Goal: Task Accomplishment & Management: Manage account settings

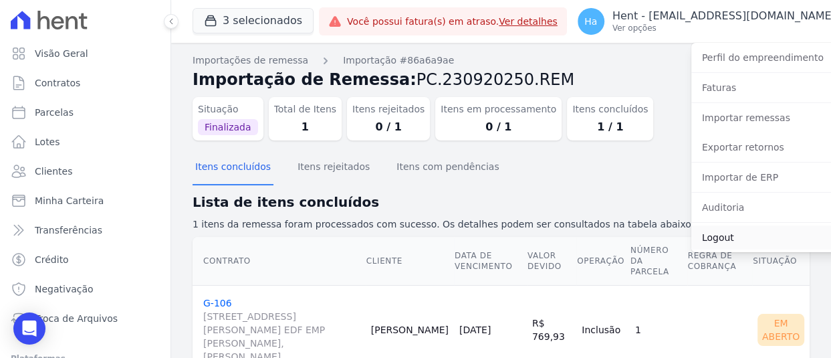
click at [697, 239] on link "Logout" at bounding box center [776, 237] width 171 height 24
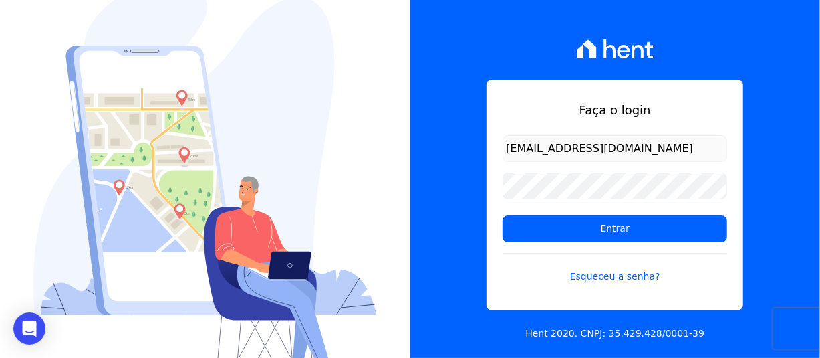
click at [560, 152] on input "[EMAIL_ADDRESS][DOMAIN_NAME]" at bounding box center [615, 148] width 225 height 27
drag, startPoint x: 661, startPoint y: 146, endPoint x: 108, endPoint y: 118, distance: 554.3
click at [122, 120] on div "Faça o login [PERSON_NAME][EMAIL_ADDRESS][DOMAIN_NAME] Entrar Esqueceu a senha?…" at bounding box center [410, 179] width 820 height 358
type input "[EMAIL_ADDRESS][DOMAIN_NAME]"
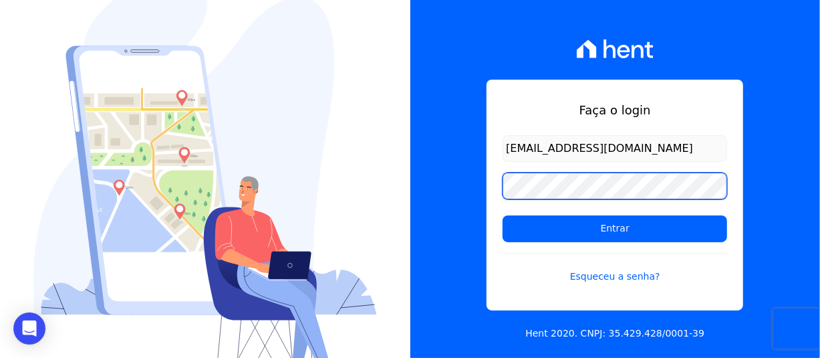
click at [302, 178] on div "Faça o login [EMAIL_ADDRESS][DOMAIN_NAME] Entrar Esqueceu a senha? Hent 2020. C…" at bounding box center [410, 179] width 820 height 358
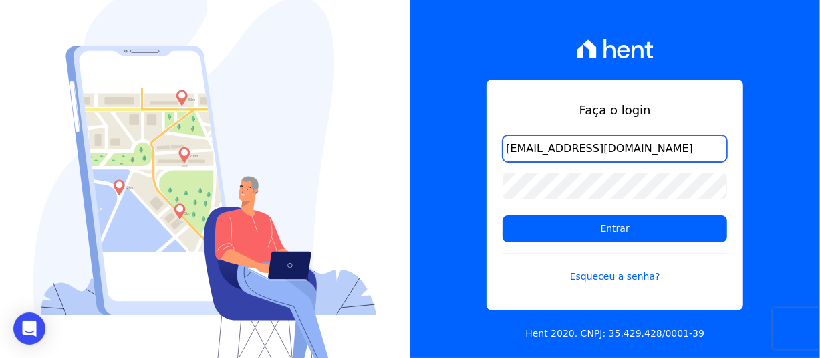
click at [523, 146] on input "[EMAIL_ADDRESS][DOMAIN_NAME]" at bounding box center [615, 148] width 225 height 27
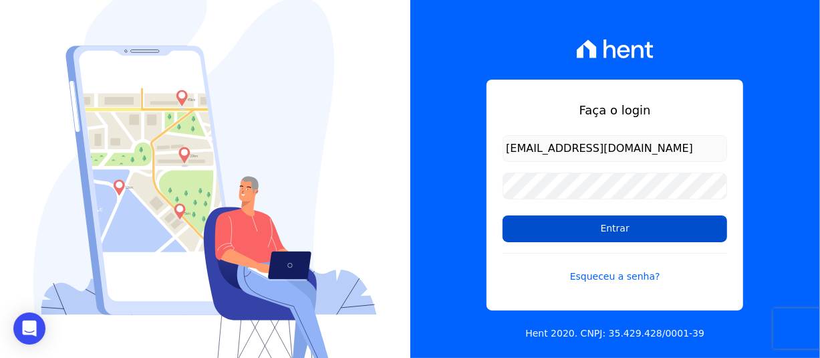
click at [622, 233] on input "Entrar" at bounding box center [615, 228] width 225 height 27
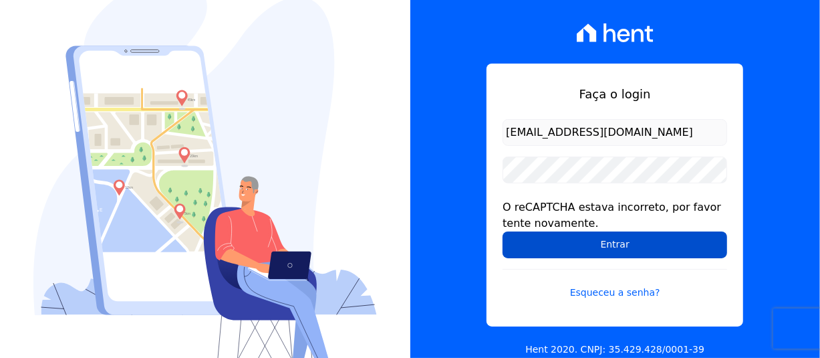
click at [521, 251] on input "Entrar" at bounding box center [615, 244] width 225 height 27
